Goal: Information Seeking & Learning: Learn about a topic

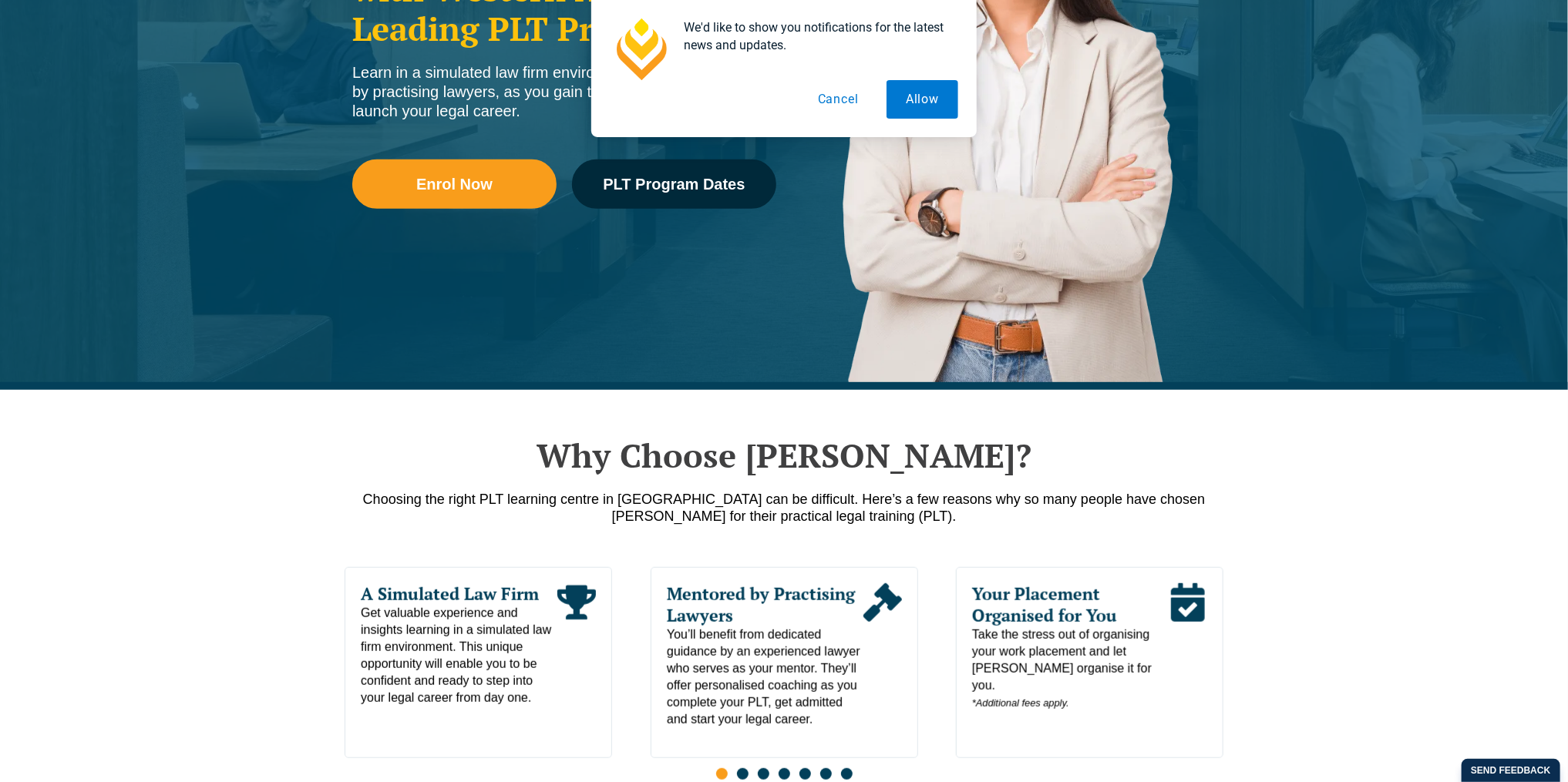
scroll to position [411, 0]
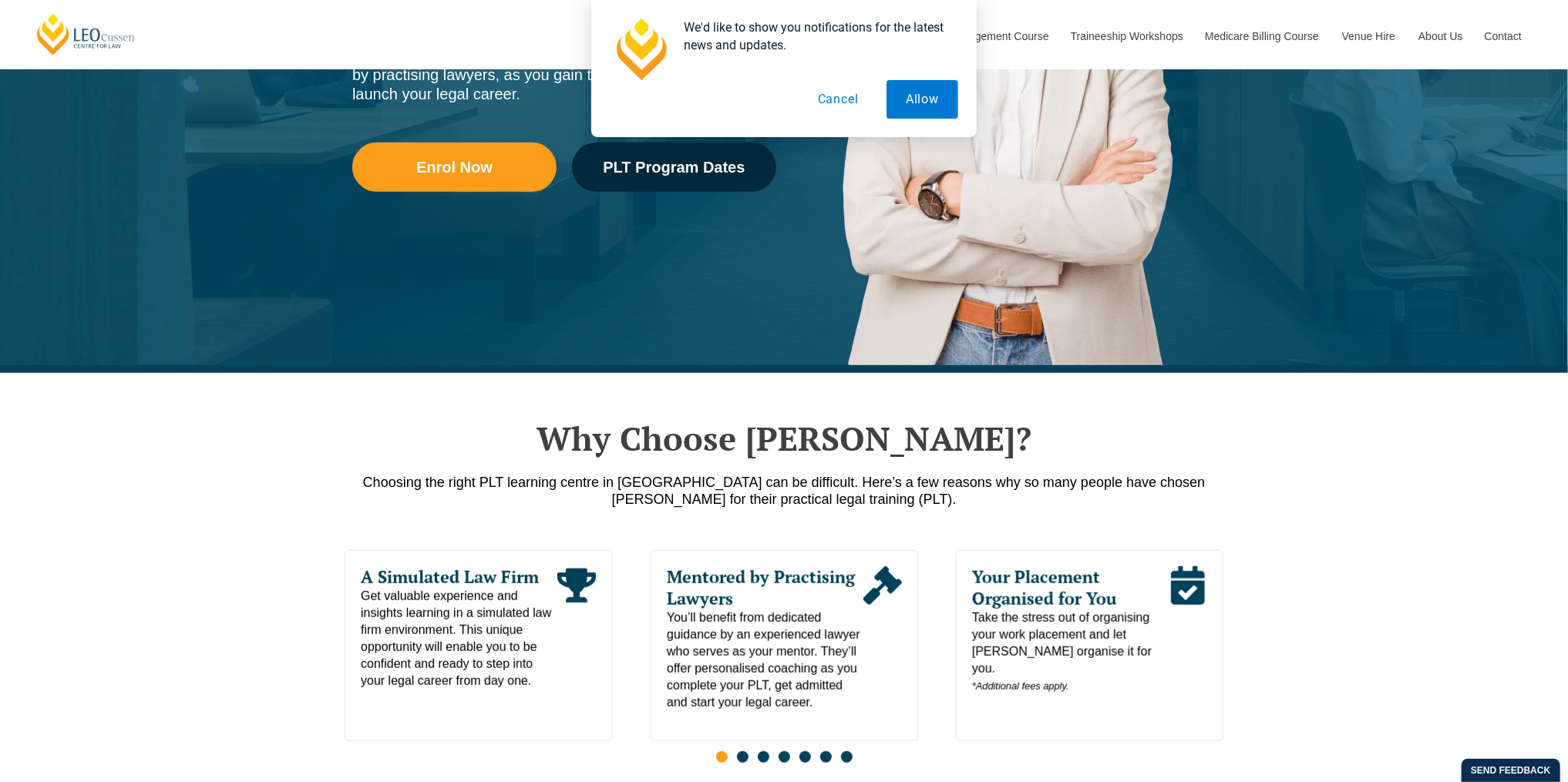
click at [832, 102] on button "Cancel" at bounding box center [838, 99] width 79 height 38
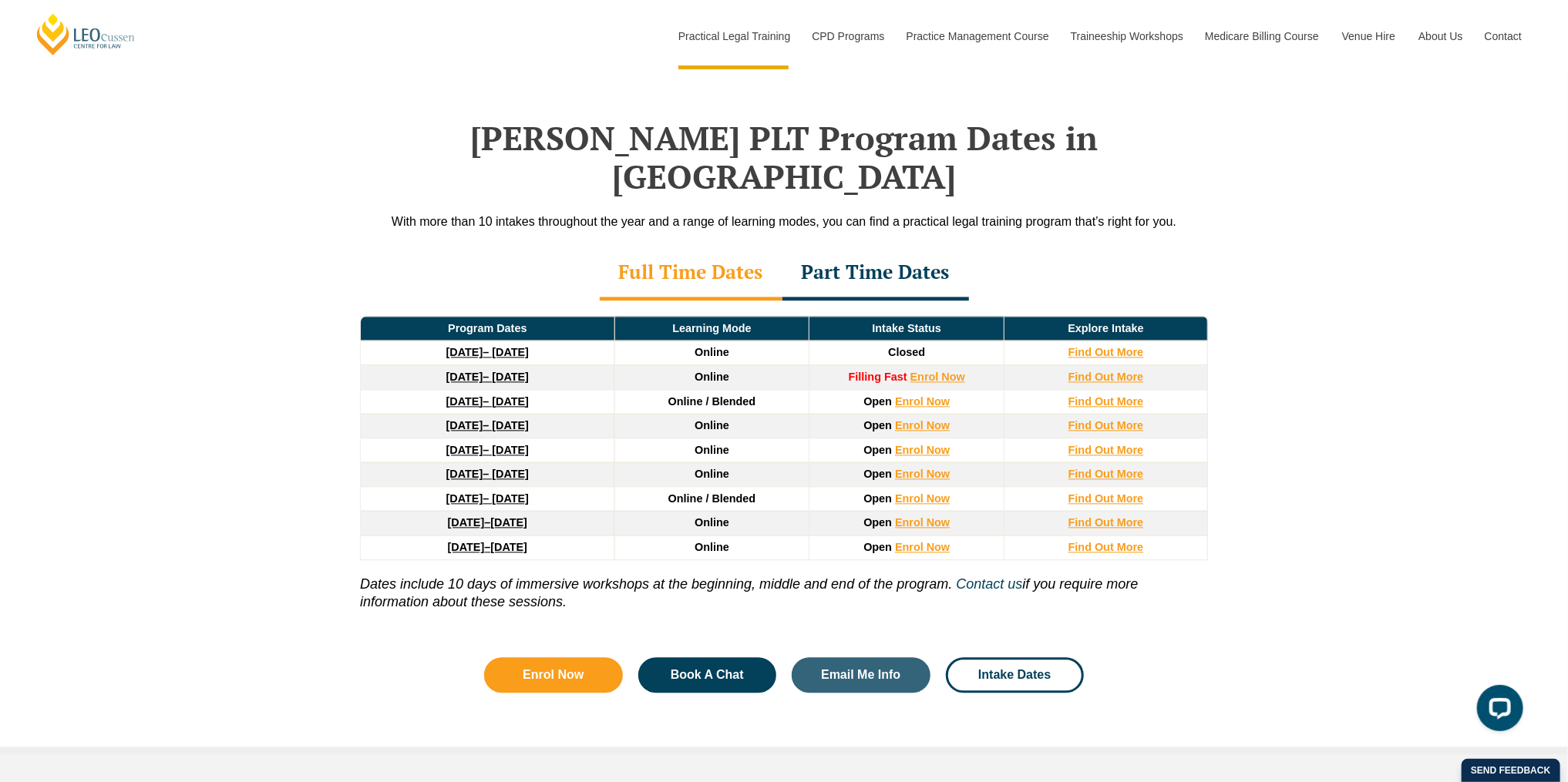
scroll to position [2055, 0]
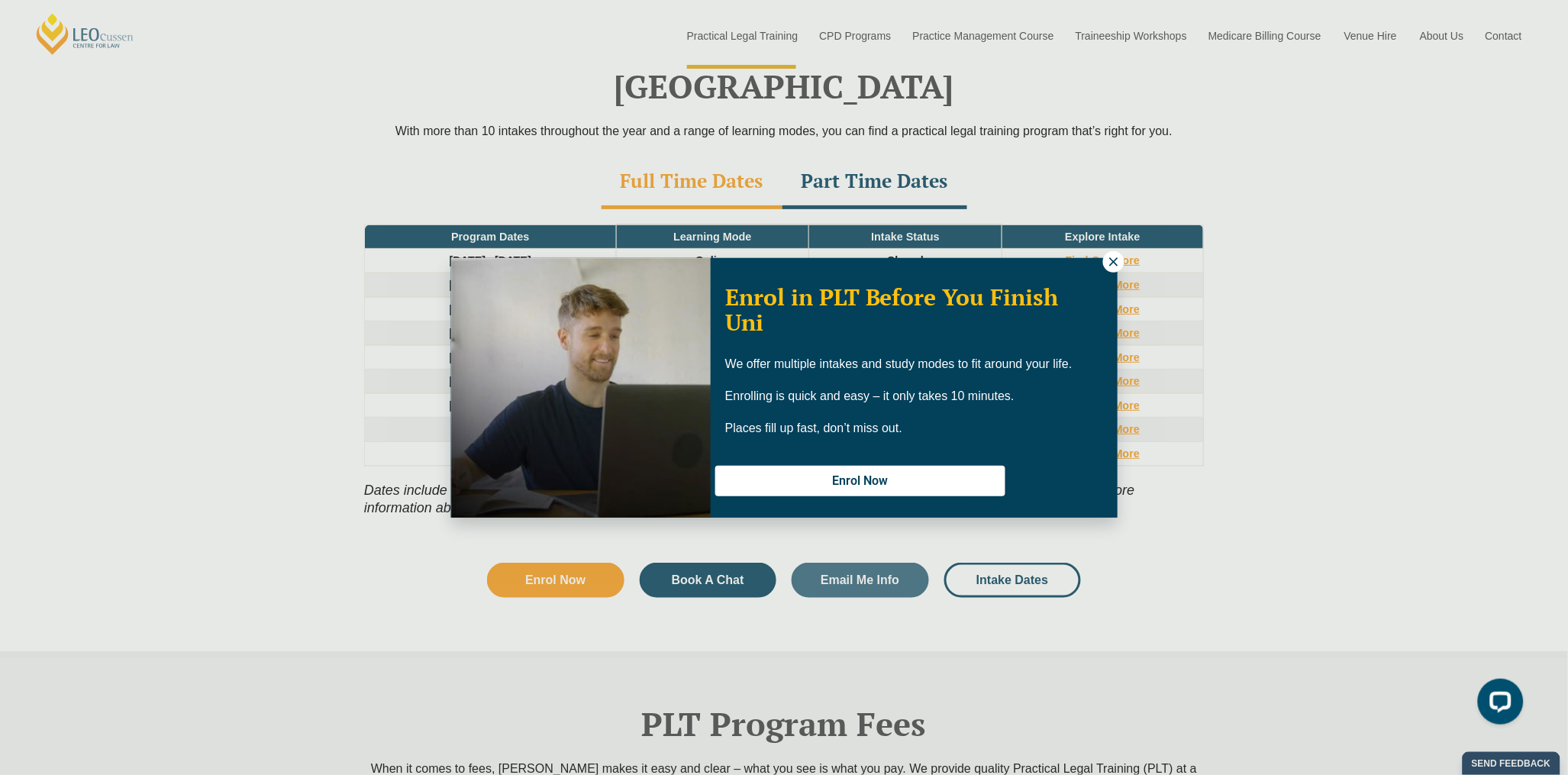
click at [1111, 255] on icon at bounding box center [1114, 262] width 14 height 14
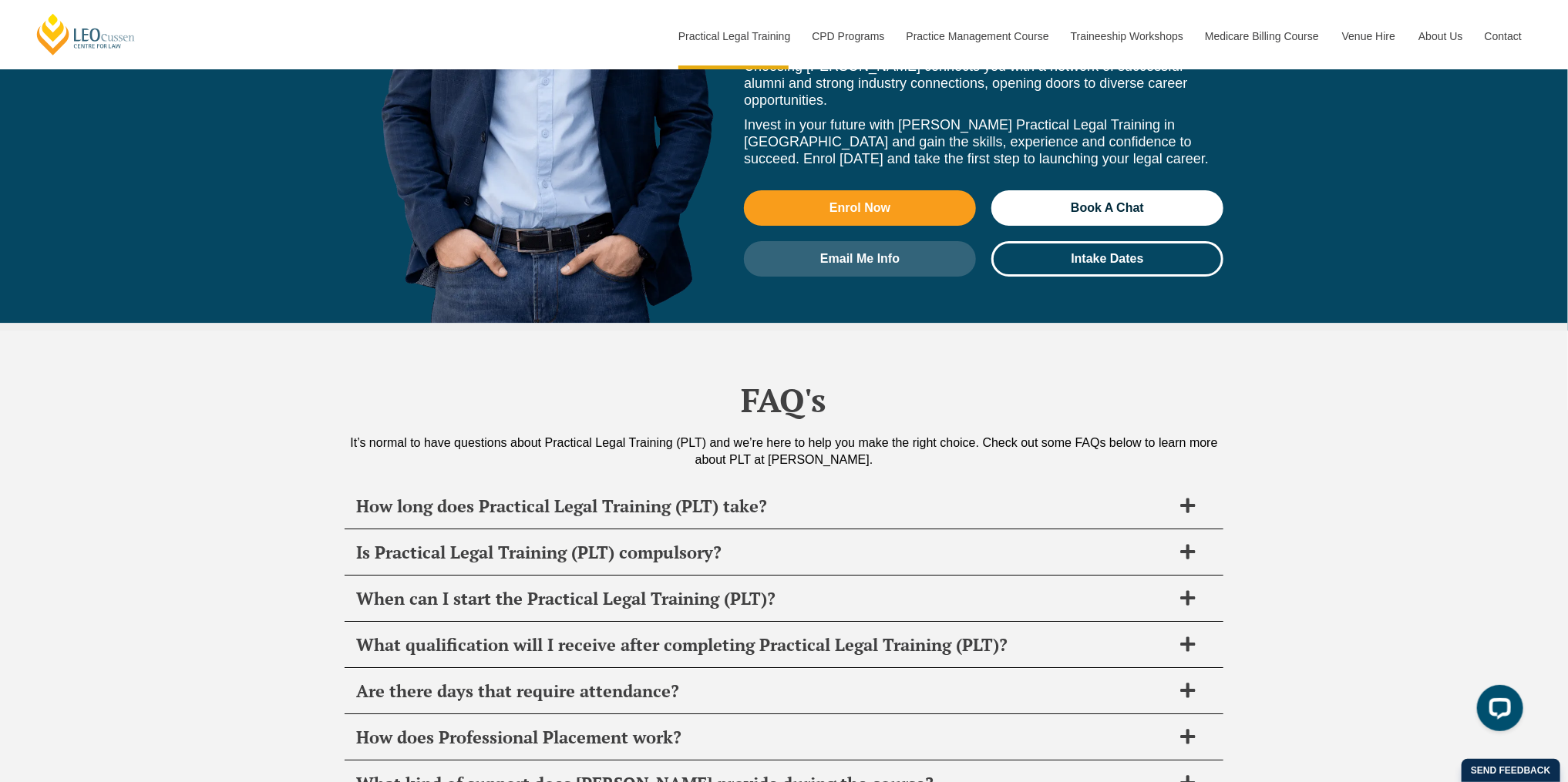
scroll to position [7091, 0]
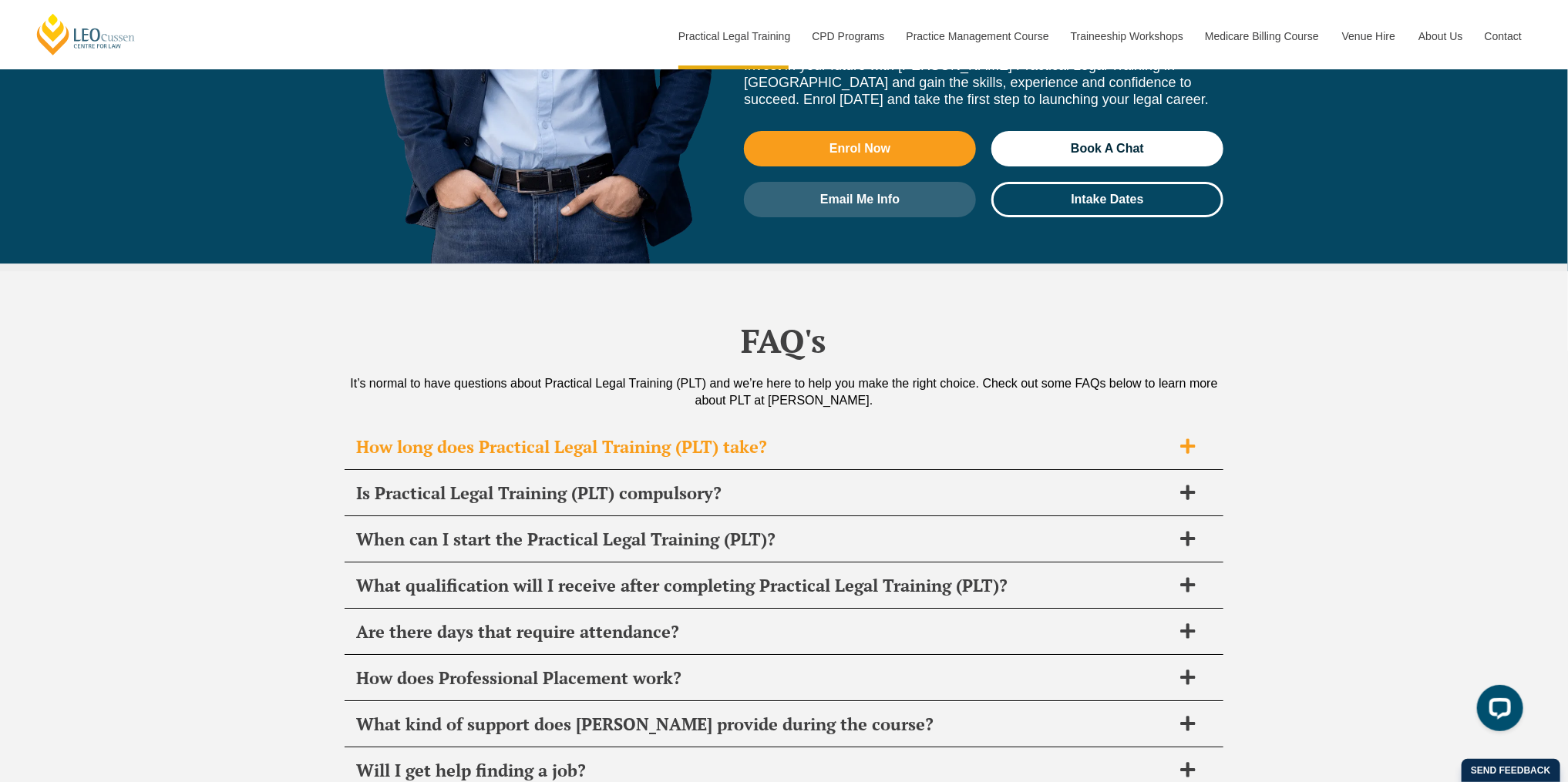
click at [584, 437] on h2 "How long does Practical Legal Training (PLT) take?" at bounding box center [764, 447] width 816 height 22
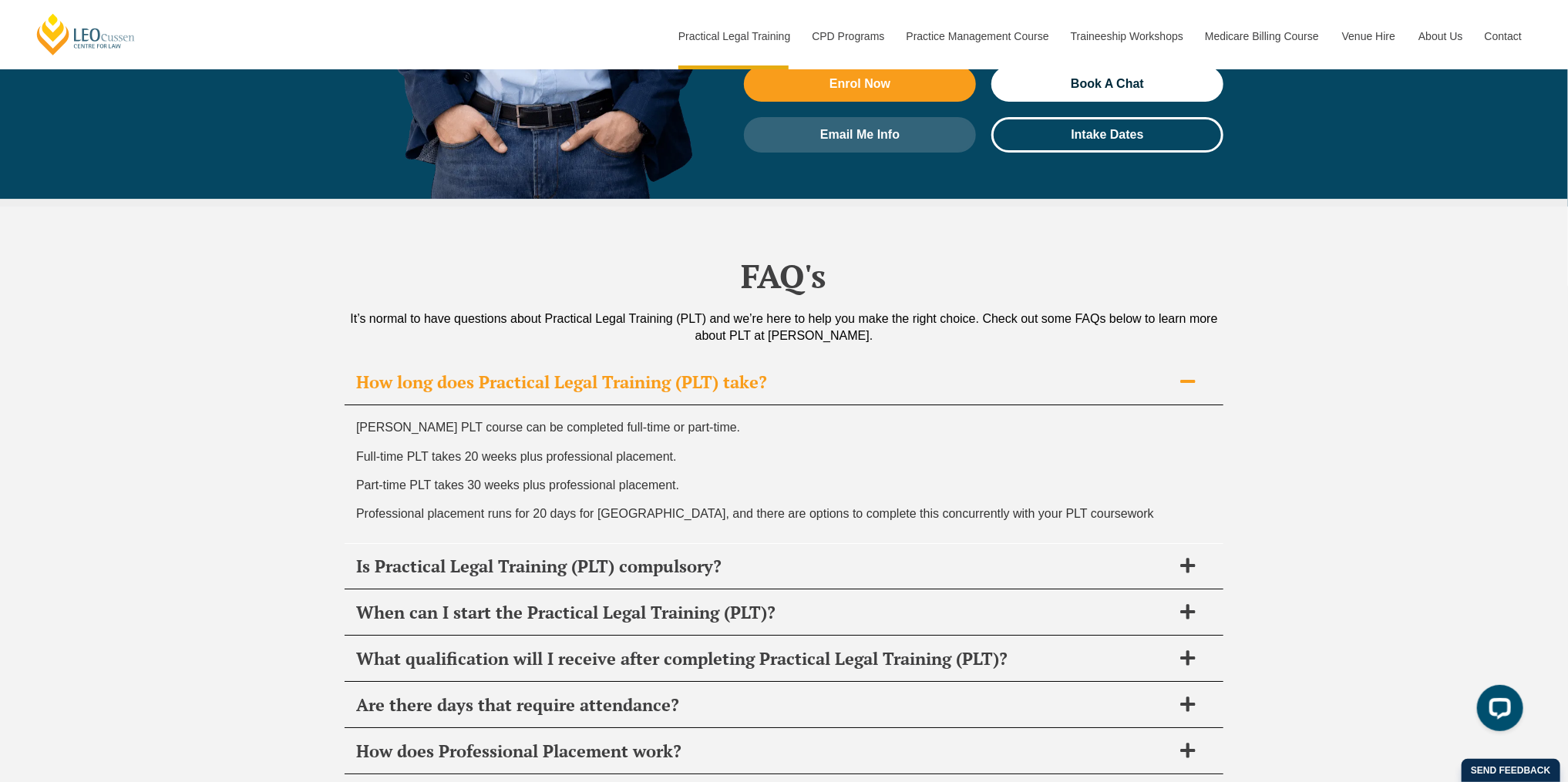
scroll to position [7193, 0]
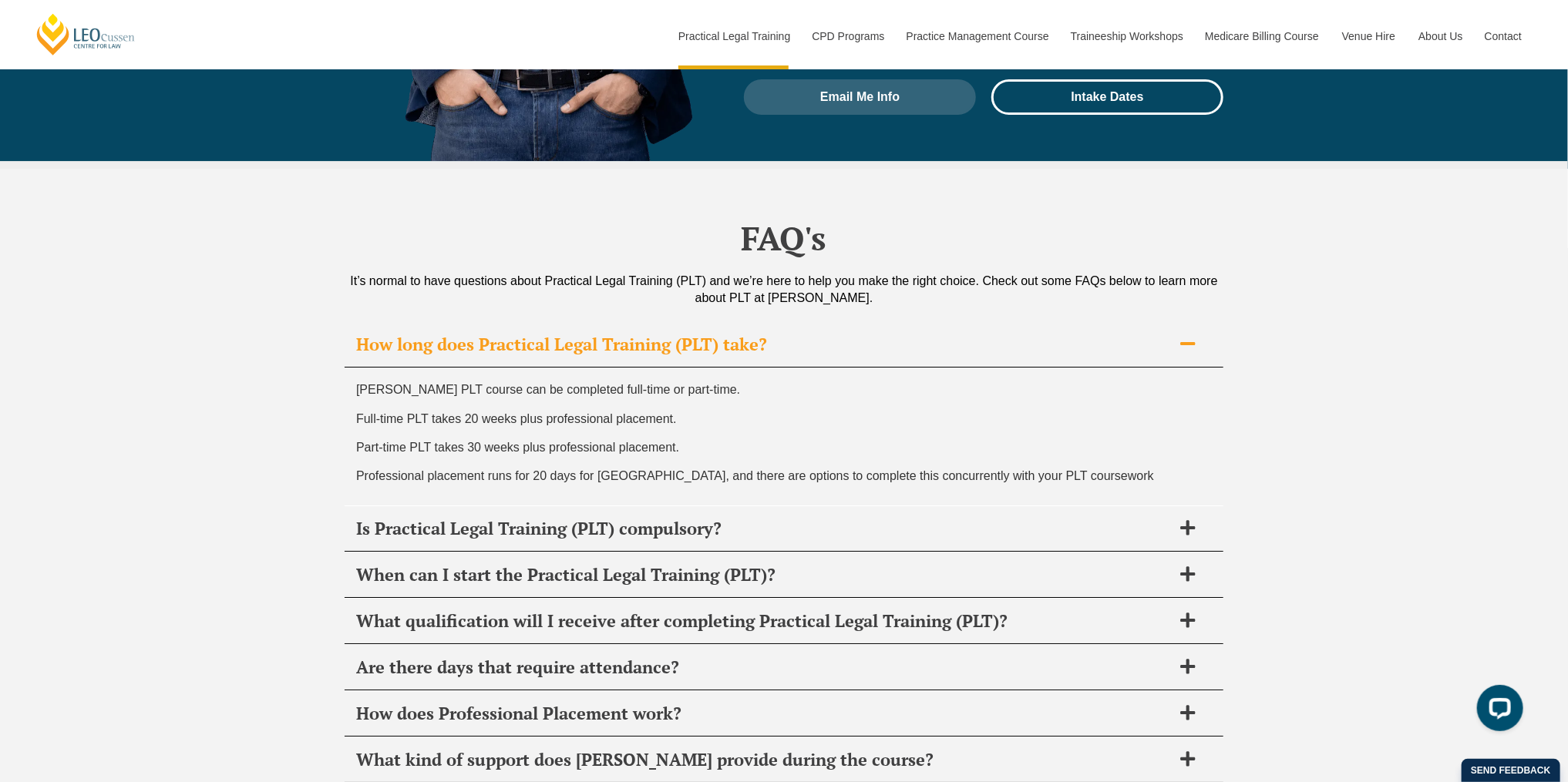
click at [702, 334] on h2 "How long does Practical Legal Training (PLT) take?" at bounding box center [764, 345] width 816 height 22
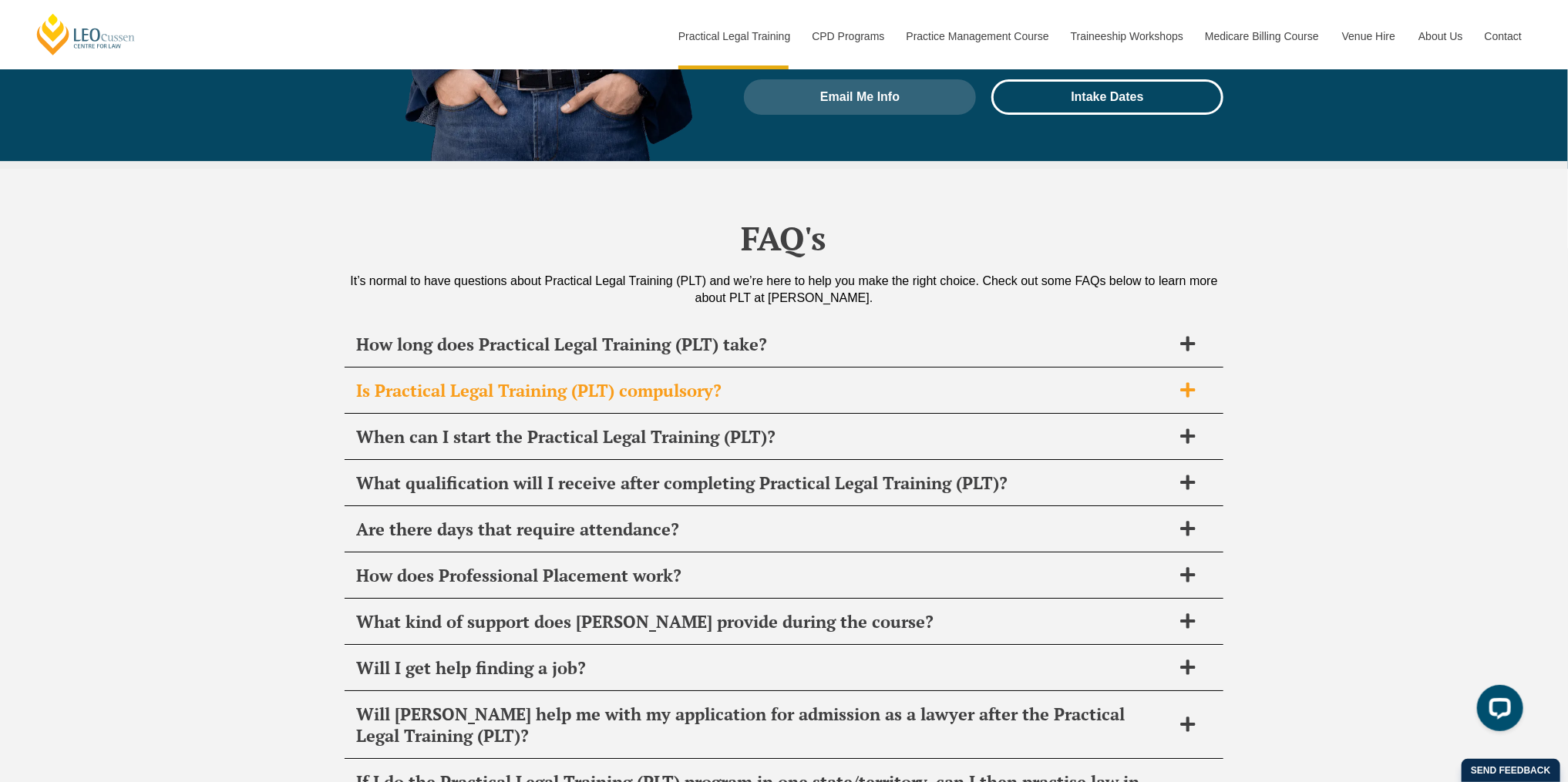
click at [658, 380] on h2 "Is Practical Legal Training (PLT) compulsory?" at bounding box center [764, 391] width 816 height 22
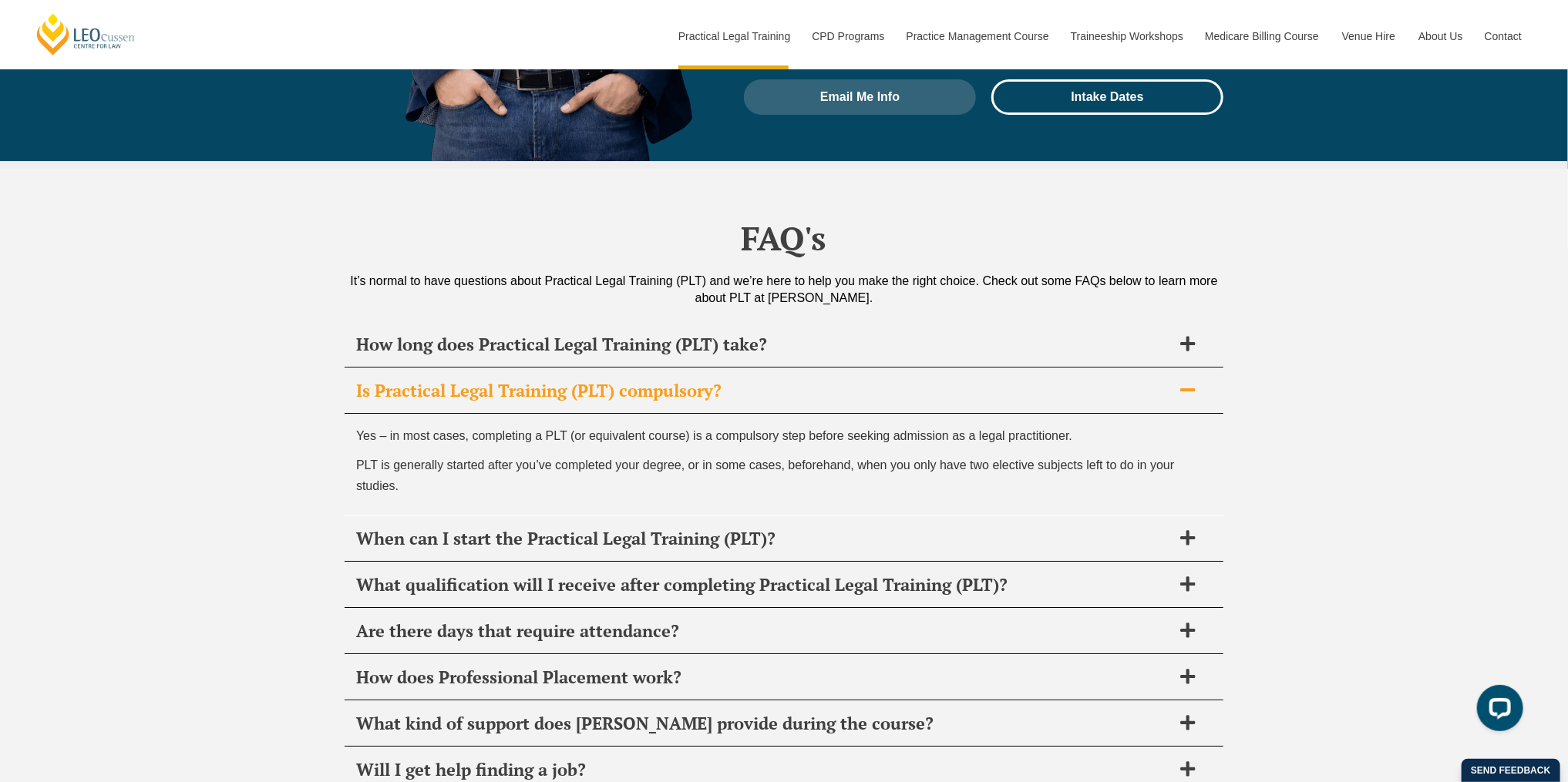
click at [658, 380] on h2 "Is Practical Legal Training (PLT) compulsory?" at bounding box center [764, 391] width 816 height 22
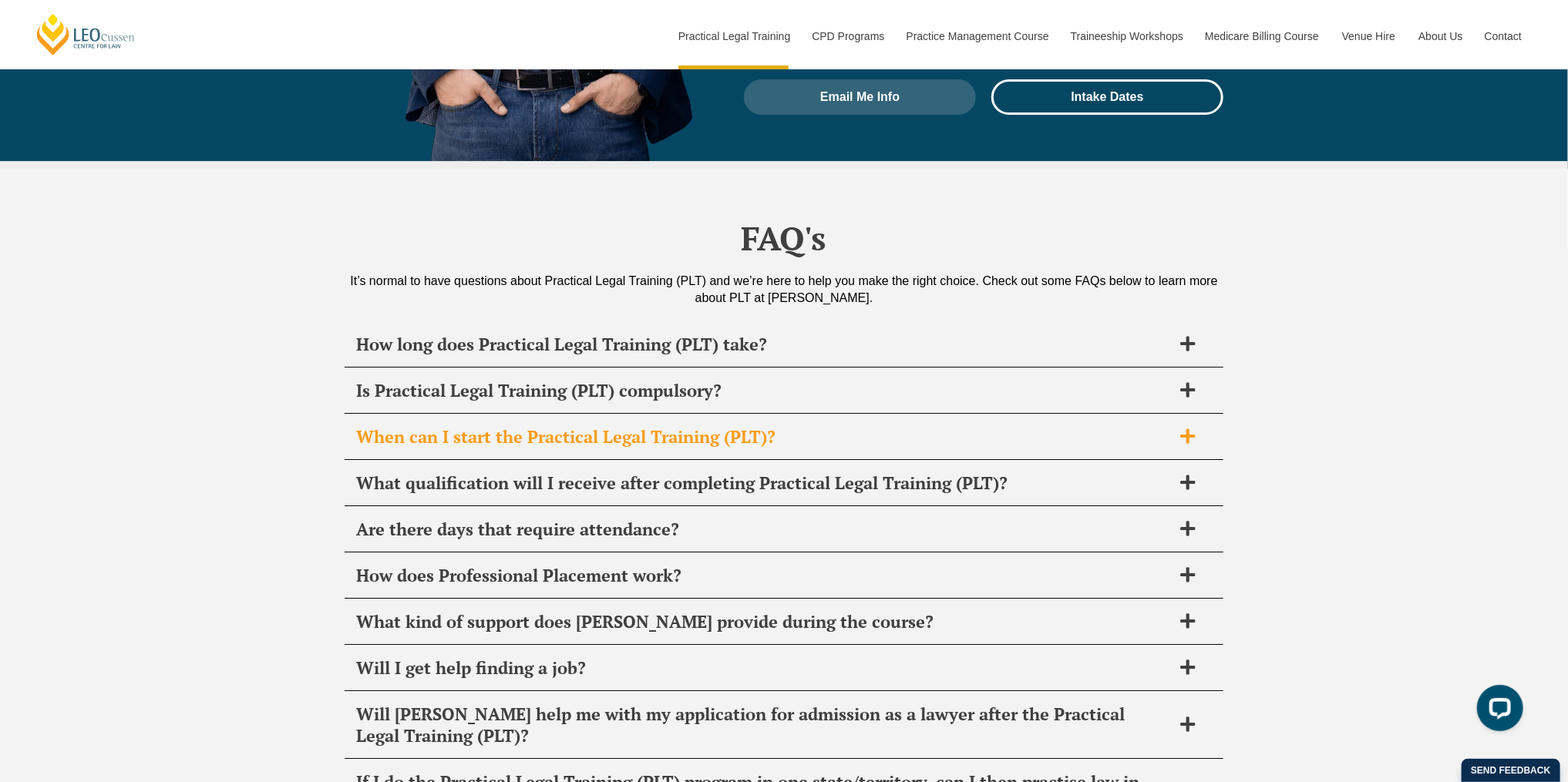
click at [640, 426] on h2 "When can I start the Practical Legal Training (PLT)?" at bounding box center [764, 437] width 816 height 22
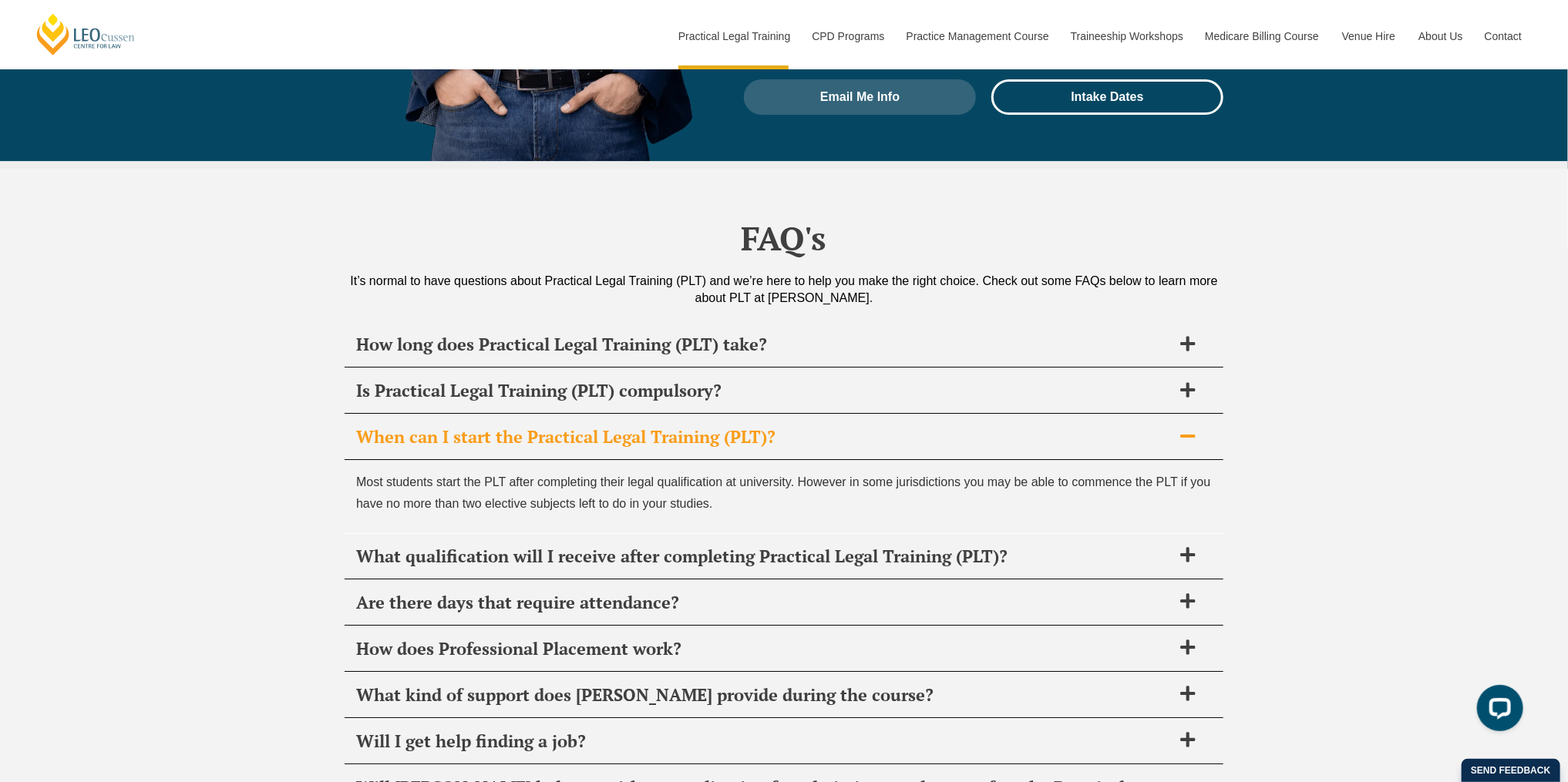
click at [640, 426] on h2 "When can I start the Practical Legal Training (PLT)?" at bounding box center [764, 437] width 816 height 22
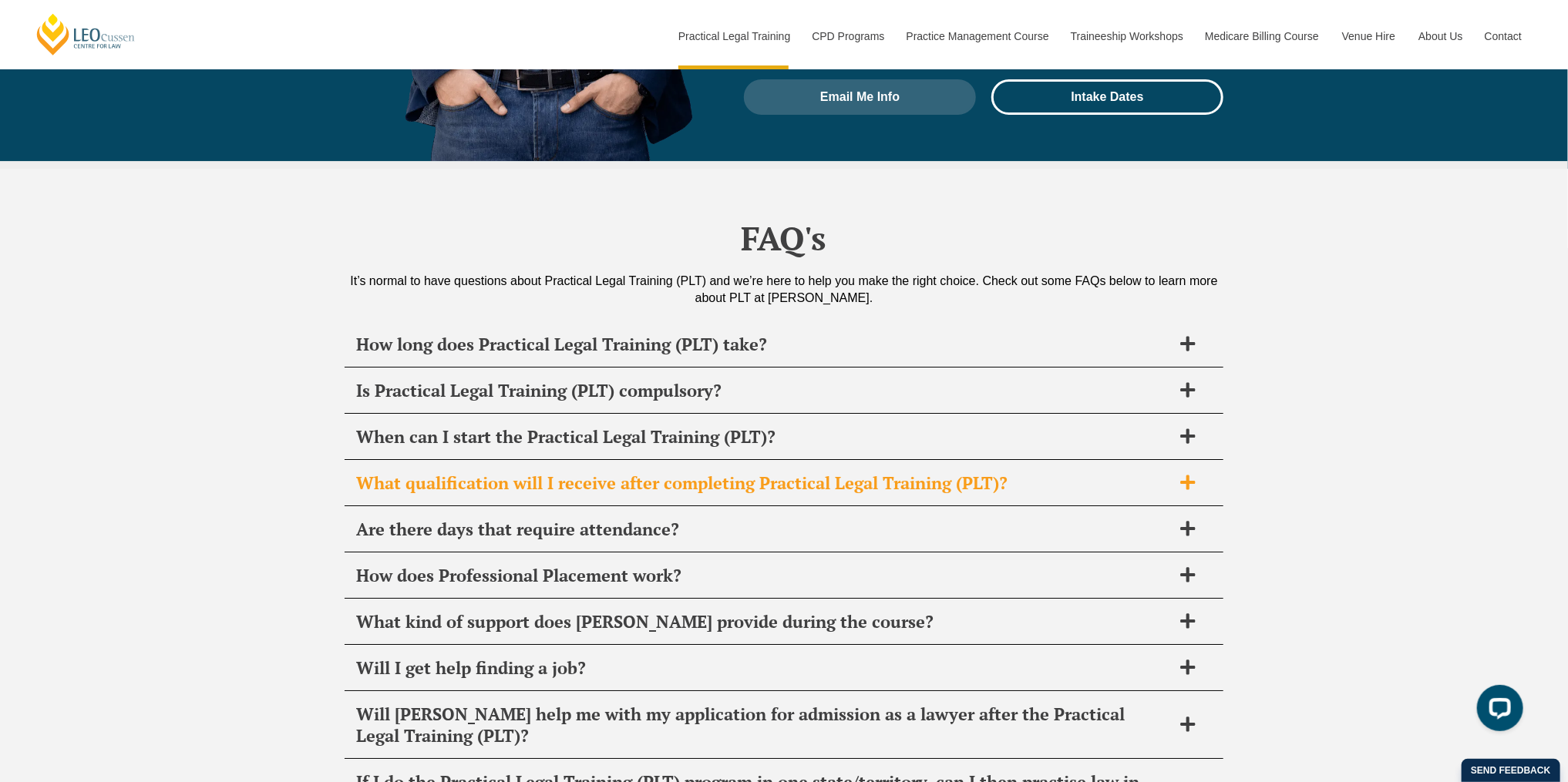
click at [603, 472] on h2 "What qualification will I receive after completing Practical Legal Training (PL…" at bounding box center [764, 483] width 816 height 22
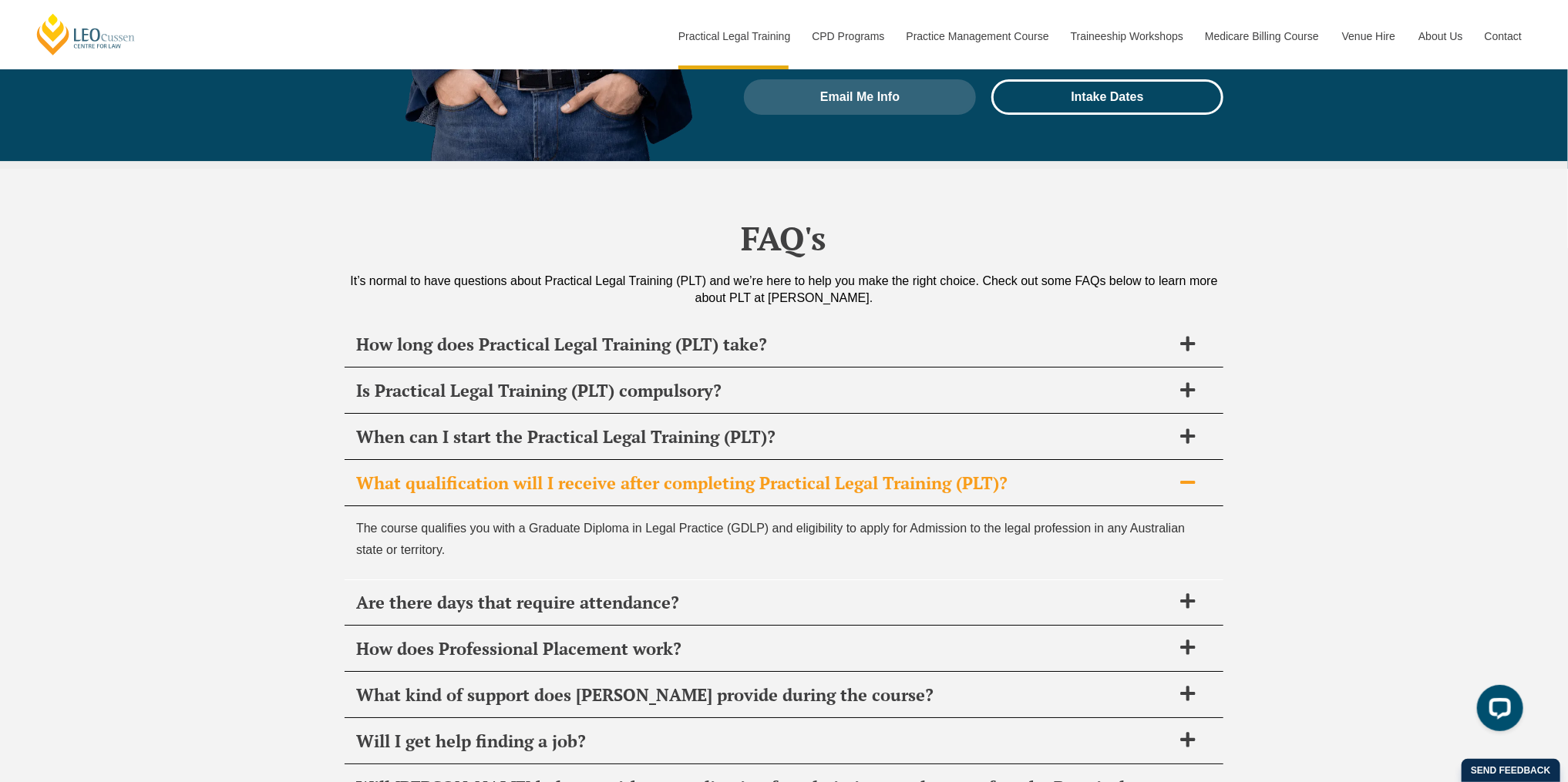
click at [603, 472] on h2 "What qualification will I receive after completing Practical Legal Training (PL…" at bounding box center [764, 483] width 816 height 22
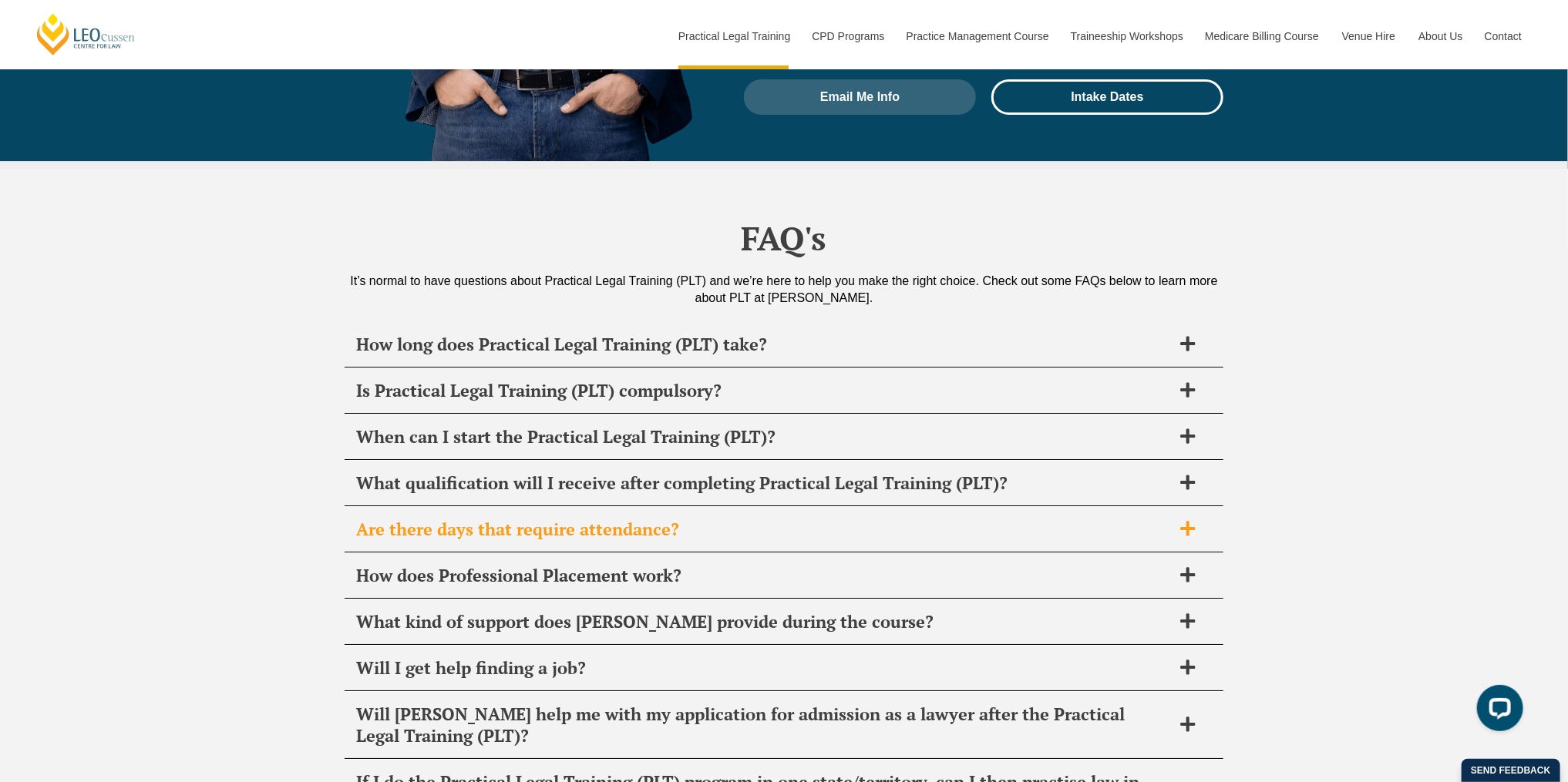
click at [588, 507] on div "Are there days that require attendance?" at bounding box center [784, 529] width 879 height 45
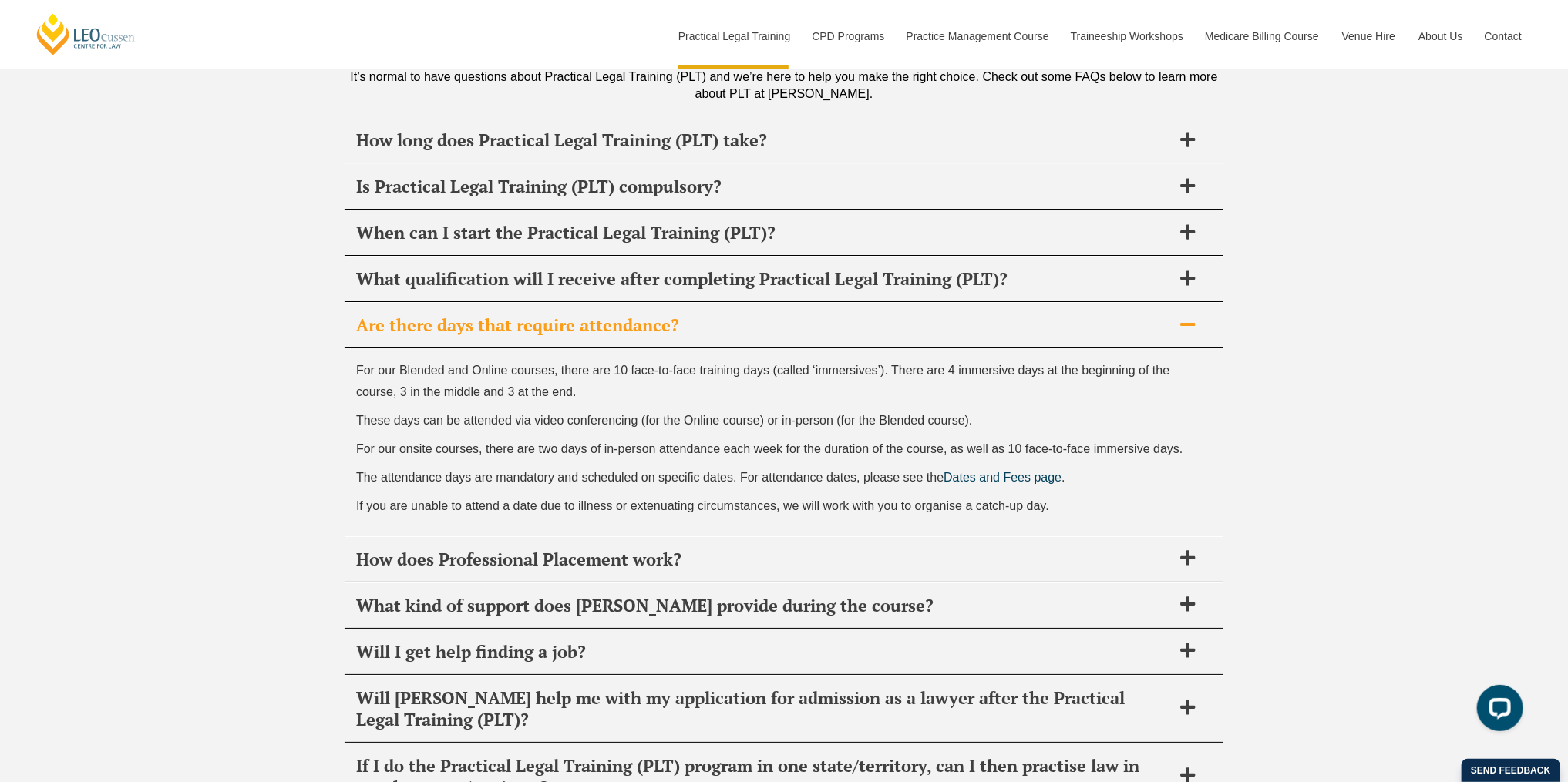
scroll to position [7399, 0]
click at [643, 301] on div "Are there days that require attendance?" at bounding box center [784, 324] width 879 height 45
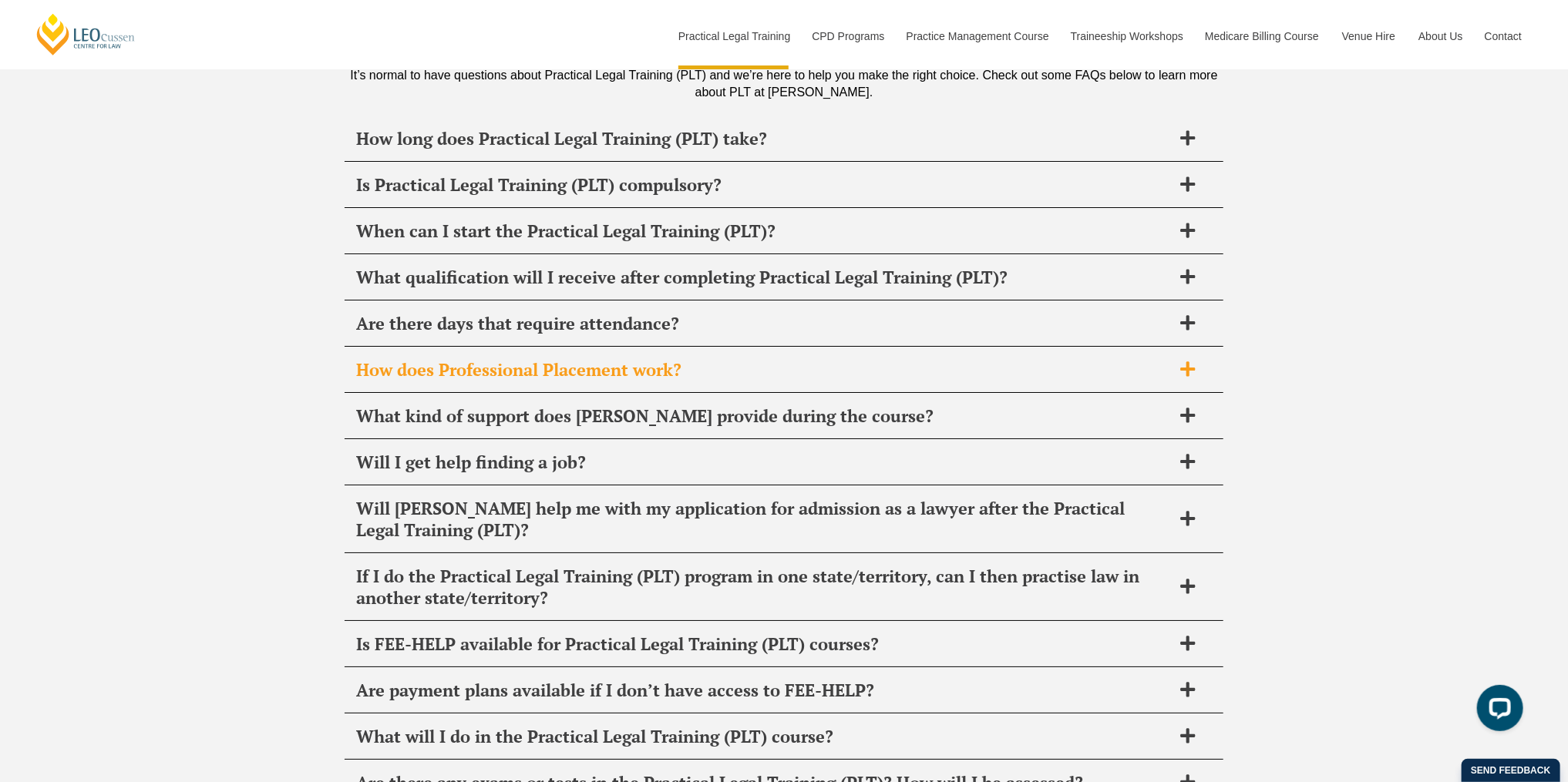
click at [613, 359] on h2 "How does Professional Placement work?" at bounding box center [764, 370] width 816 height 22
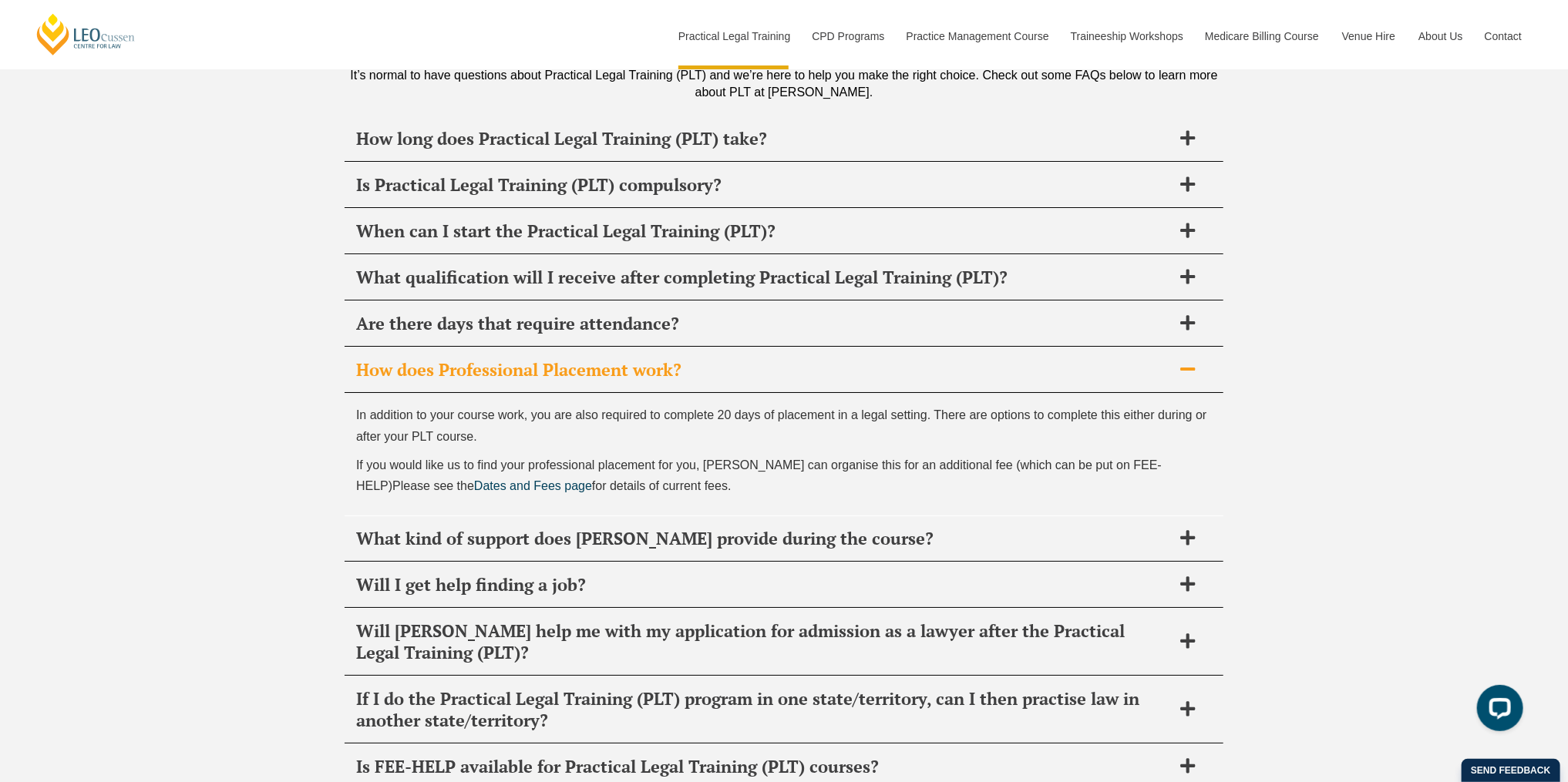
click at [613, 359] on h2 "How does Professional Placement work?" at bounding box center [764, 370] width 816 height 22
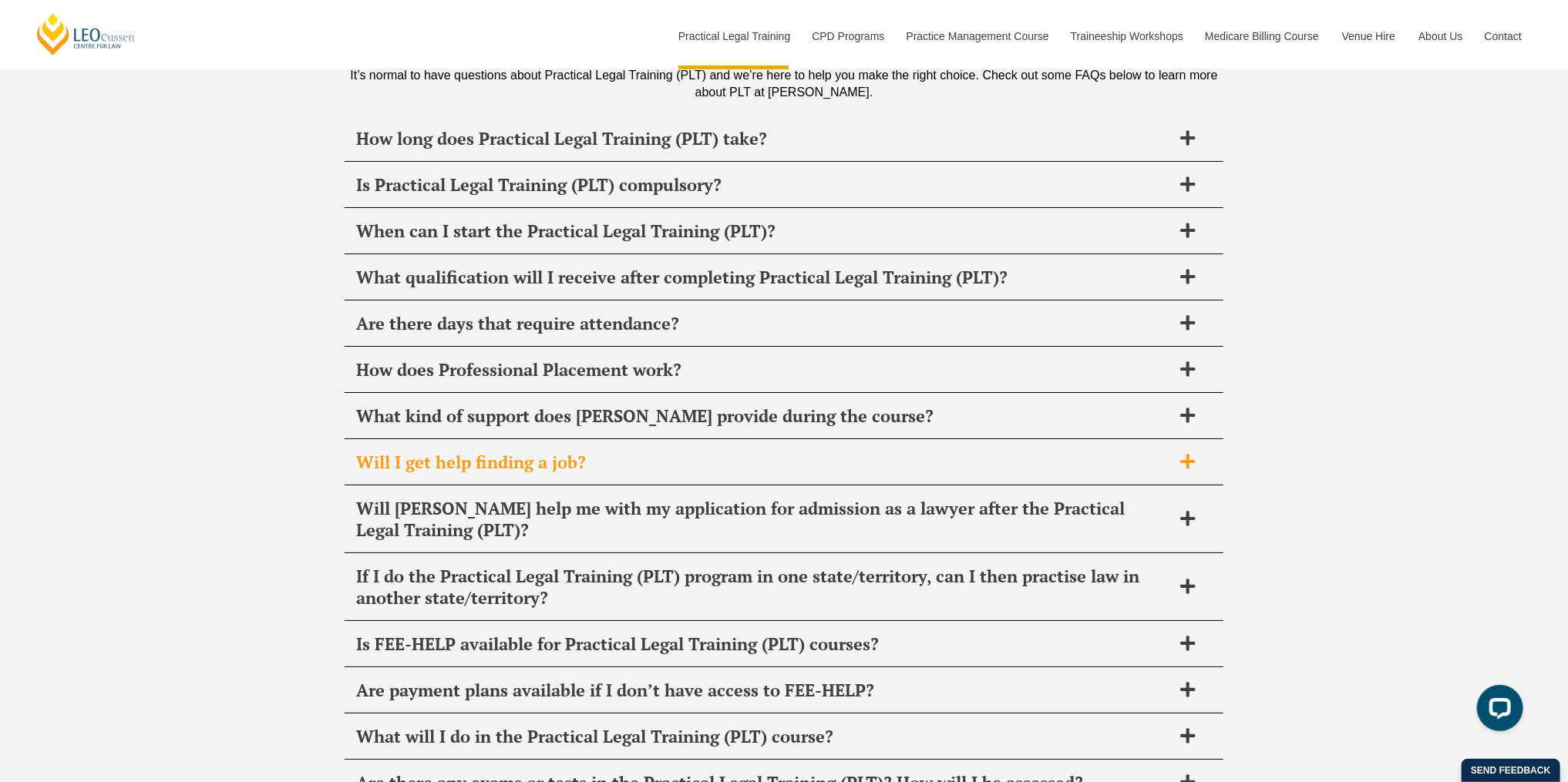
click at [547, 440] on div "Will I get help finding a job?" at bounding box center [784, 463] width 879 height 45
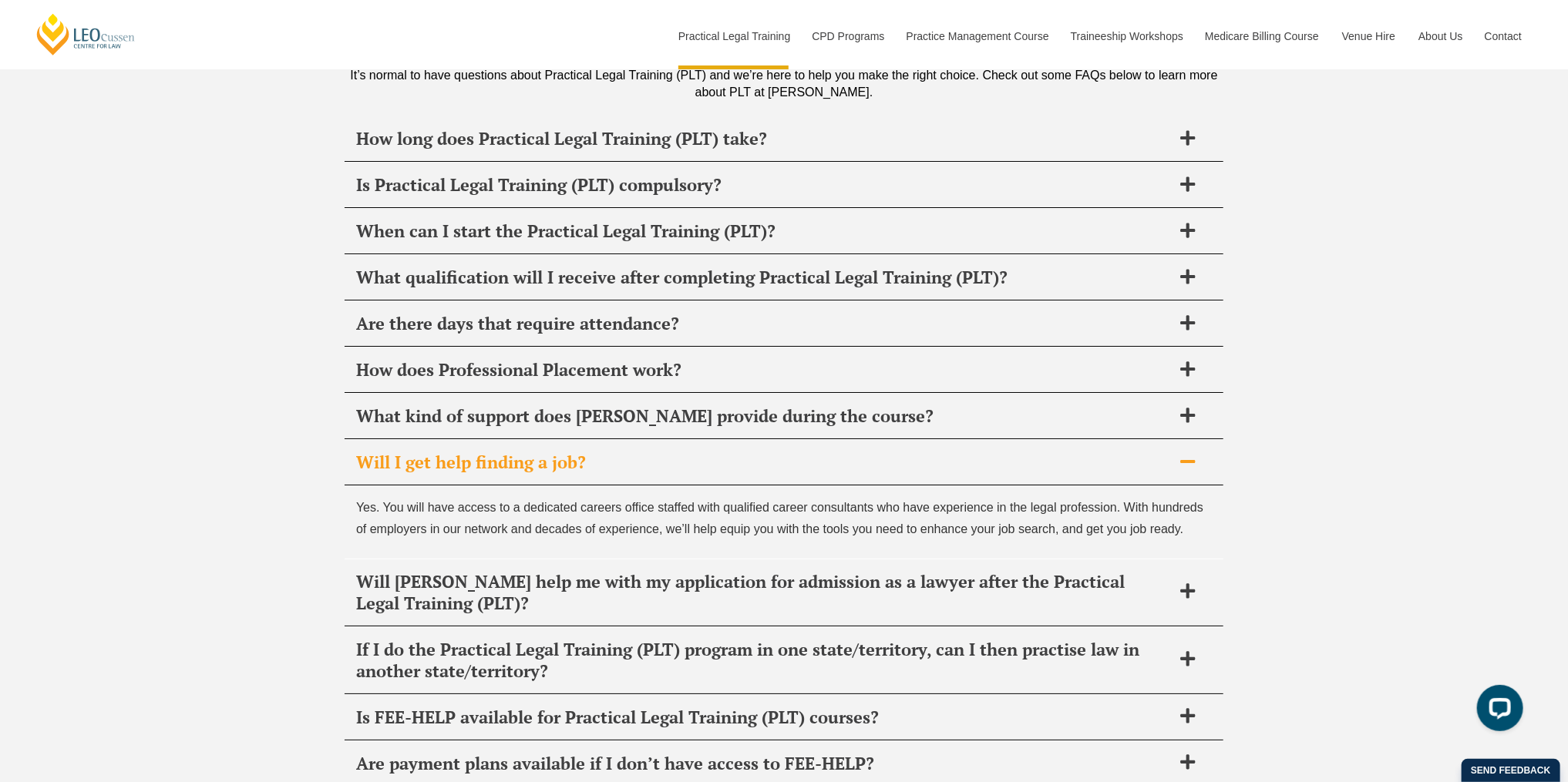
click at [547, 440] on div "Will I get help finding a job?" at bounding box center [784, 463] width 879 height 45
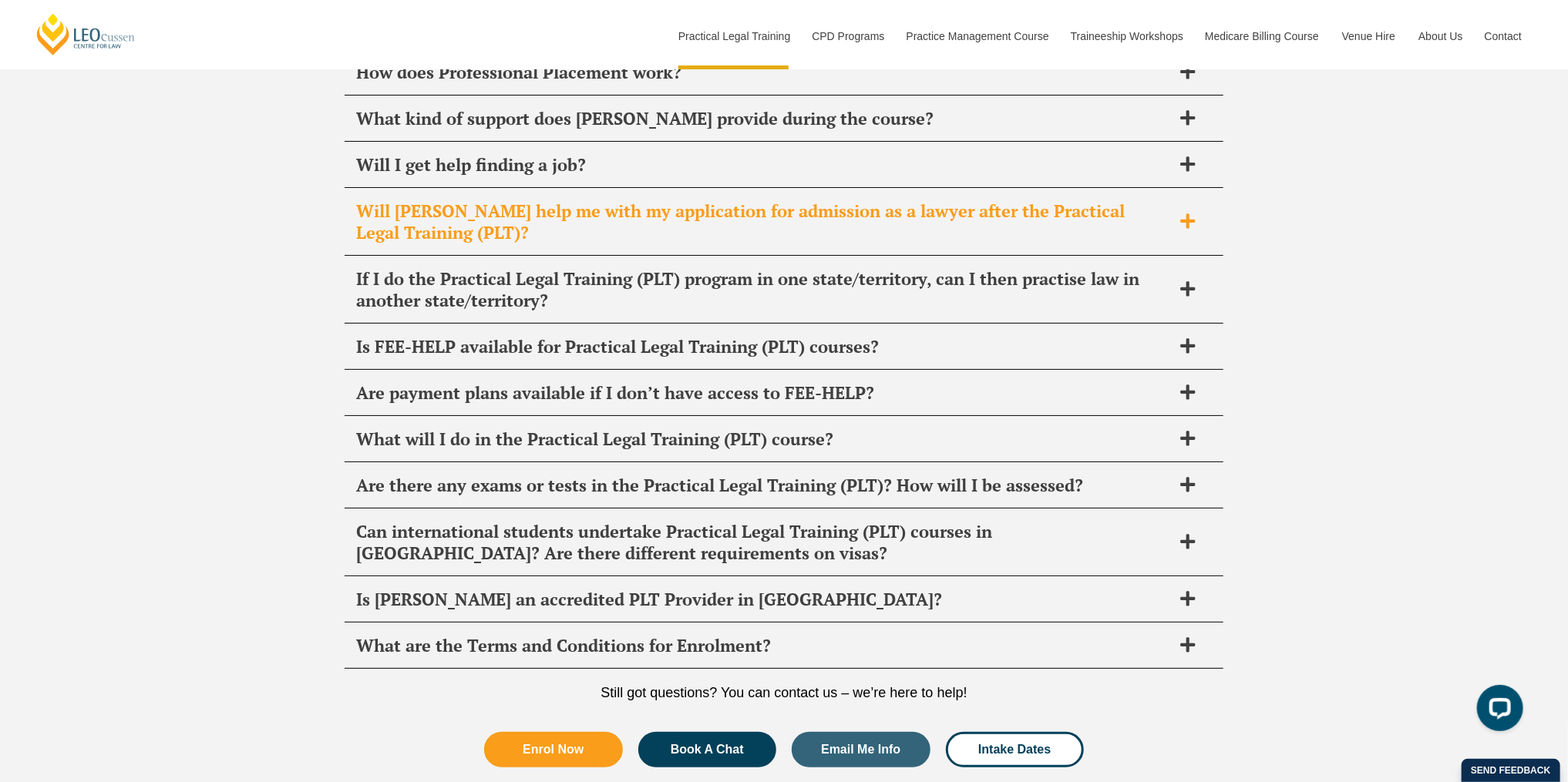
scroll to position [7708, 0]
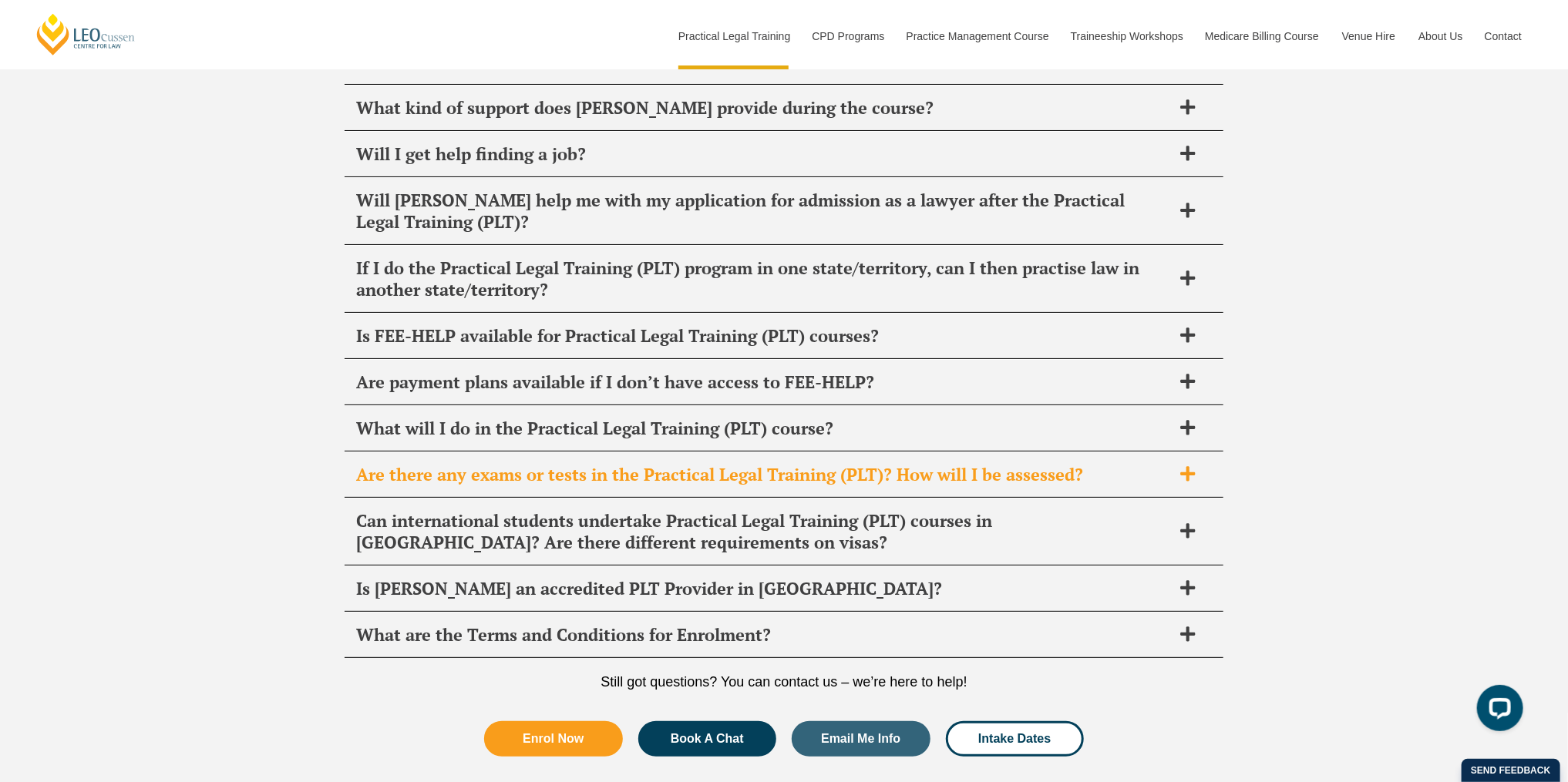
click at [609, 464] on h2 "Are there any exams or tests in the Practical Legal Training (PLT)? How will I …" at bounding box center [764, 475] width 816 height 22
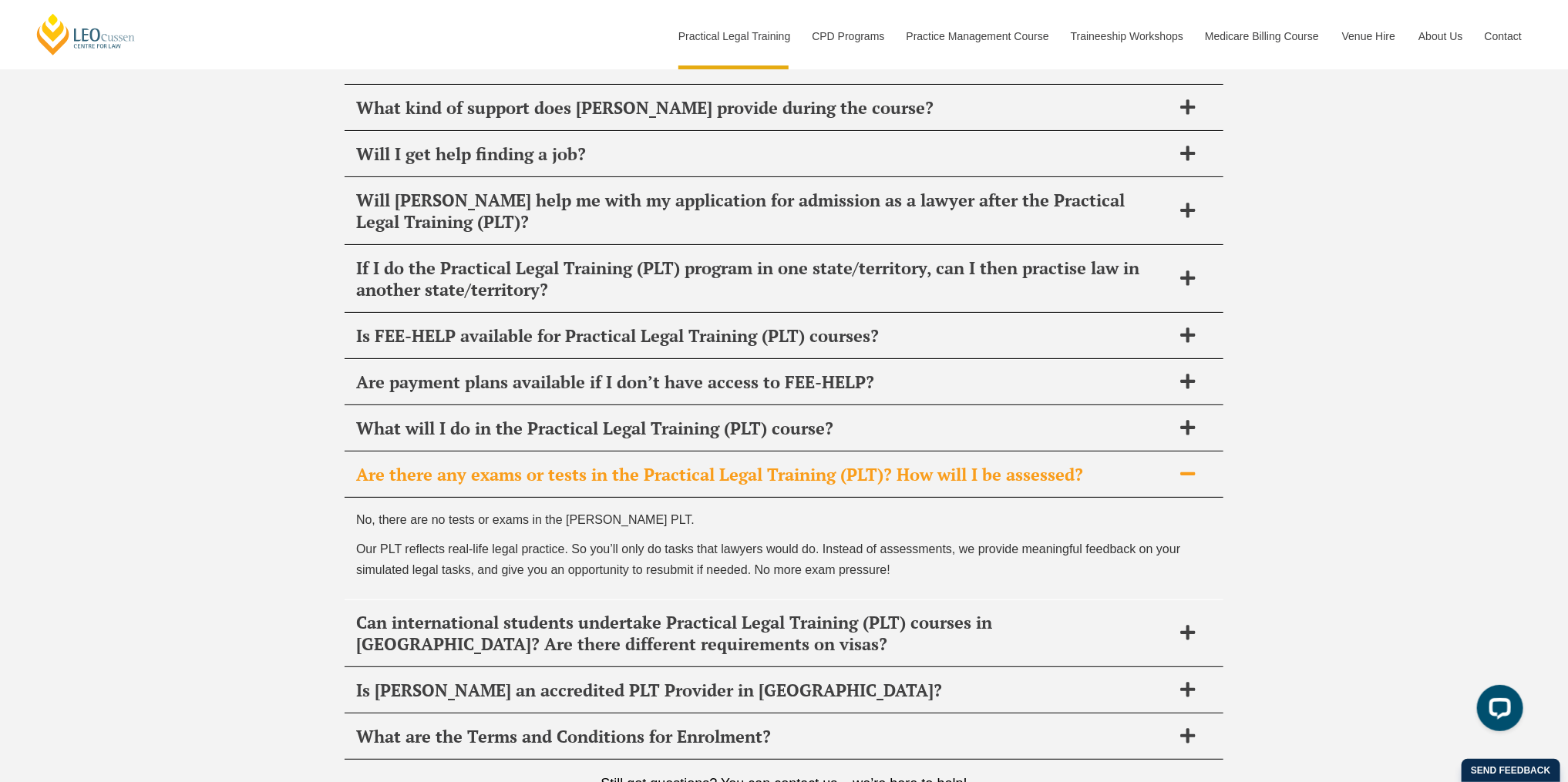
click at [603, 464] on h2 "Are there any exams or tests in the Practical Legal Training (PLT)? How will I …" at bounding box center [764, 475] width 816 height 22
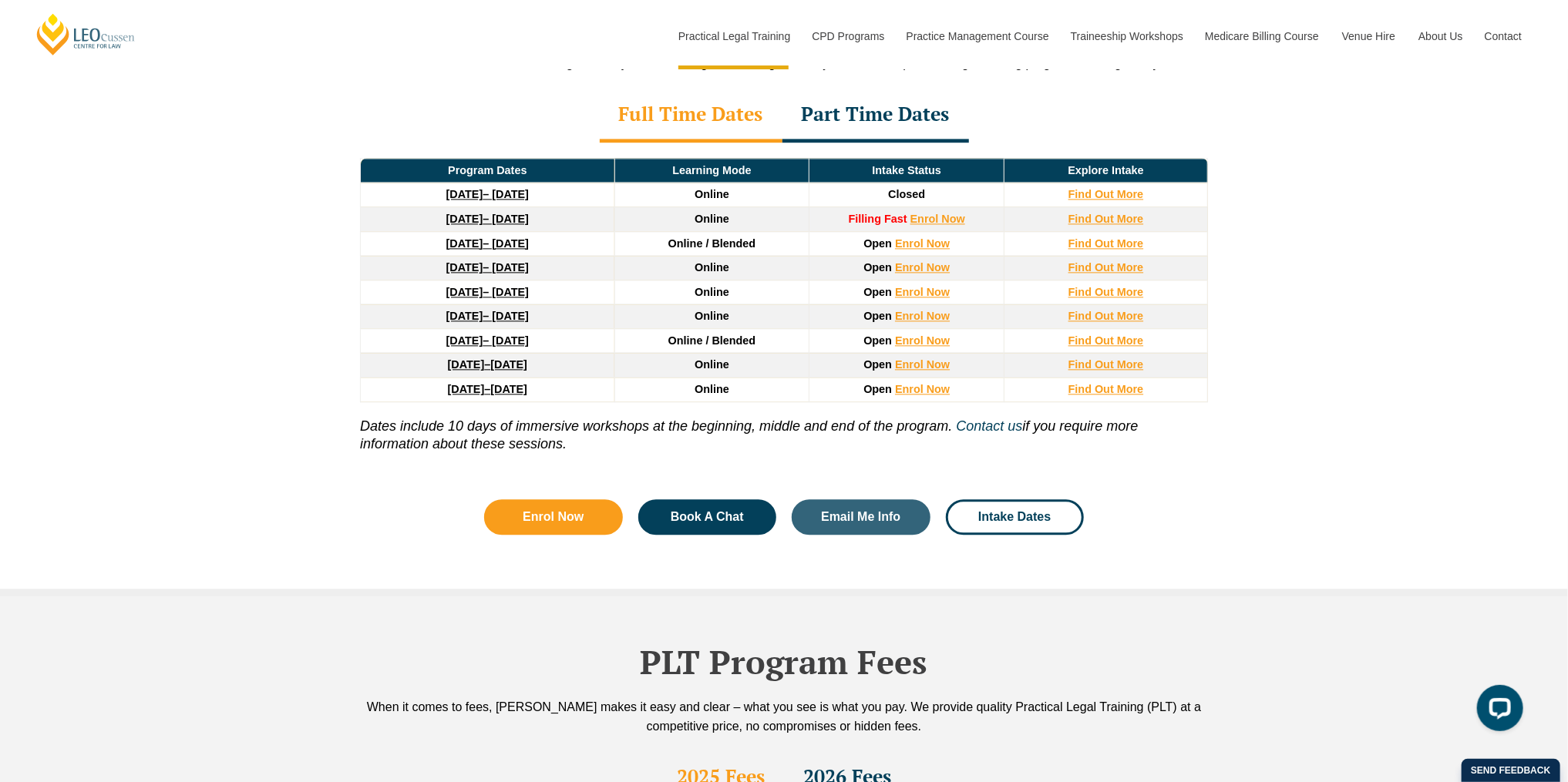
scroll to position [1850, 0]
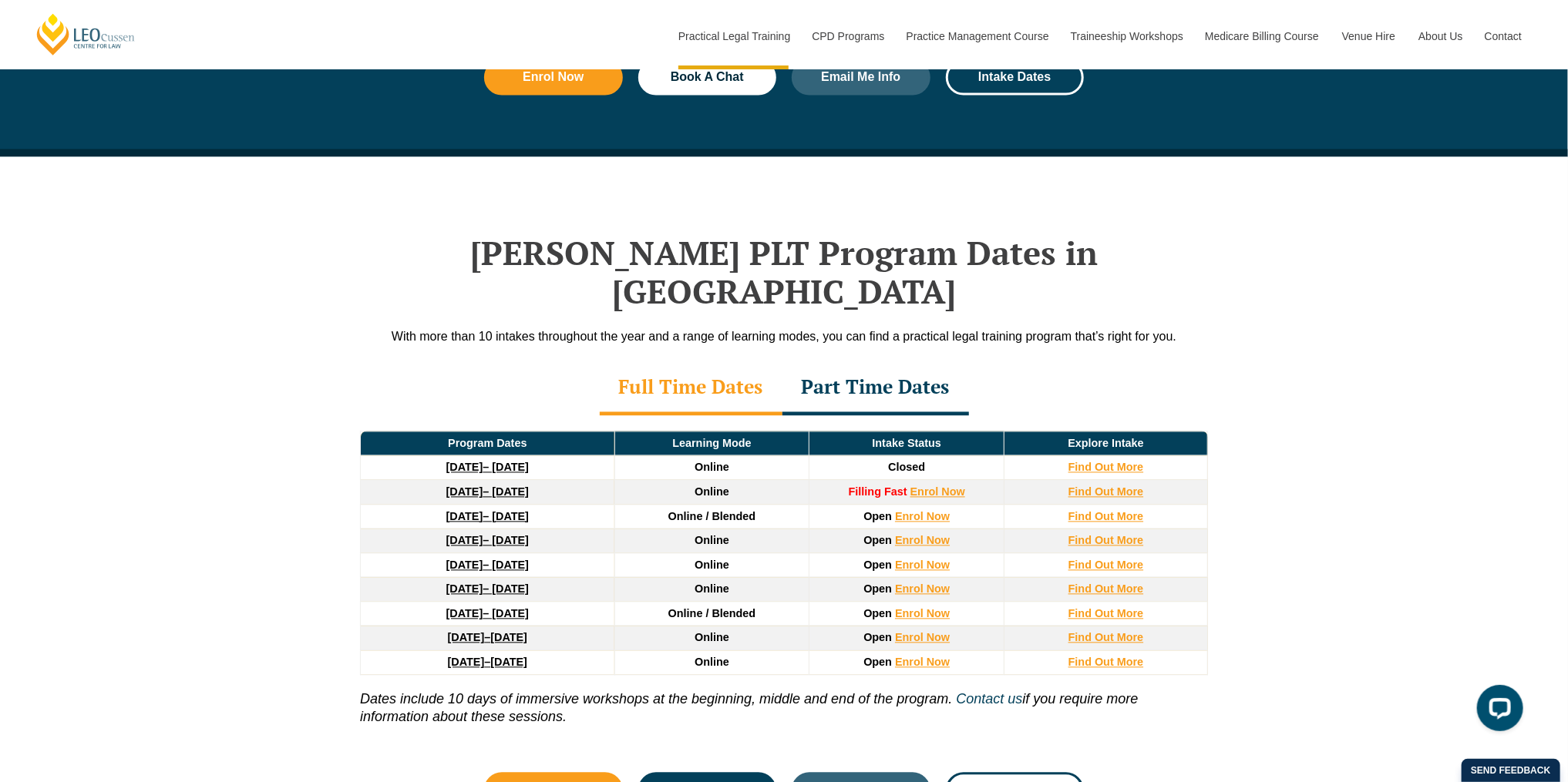
click at [833, 362] on div "Part Time Dates" at bounding box center [875, 389] width 187 height 54
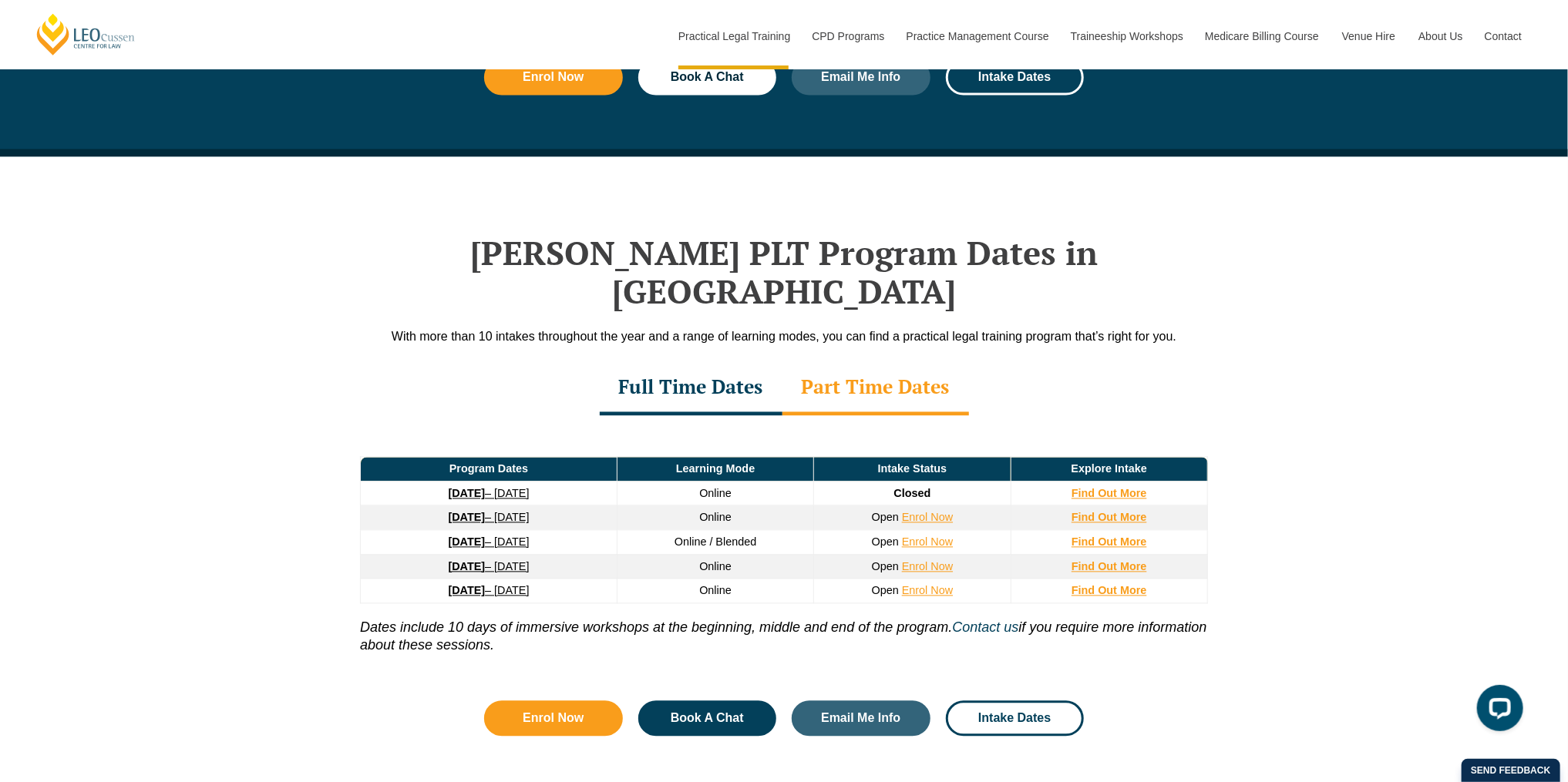
click at [727, 362] on div "Full Time Dates" at bounding box center [691, 389] width 182 height 54
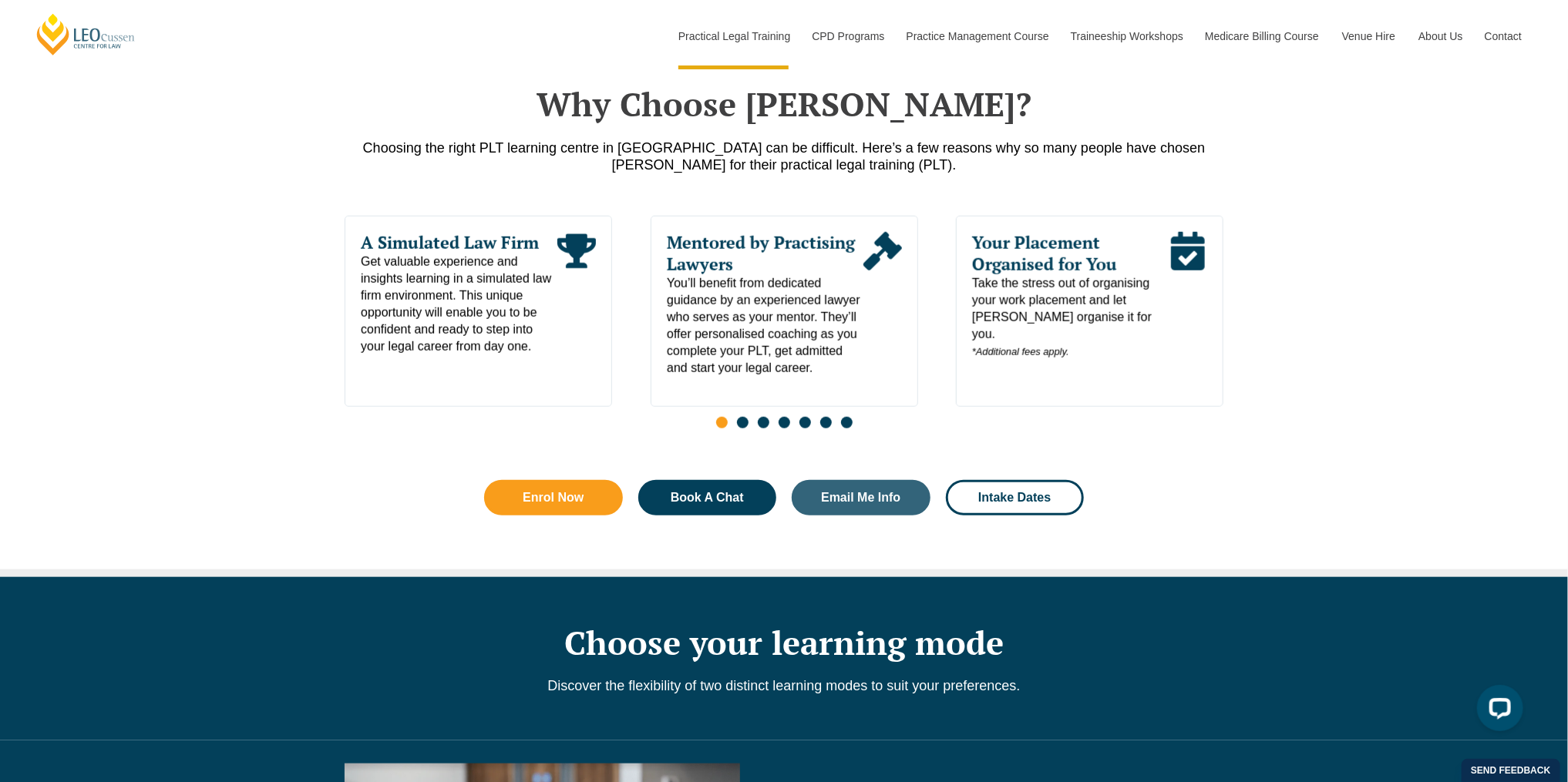
scroll to position [720, 0]
